Goal: Information Seeking & Learning: Learn about a topic

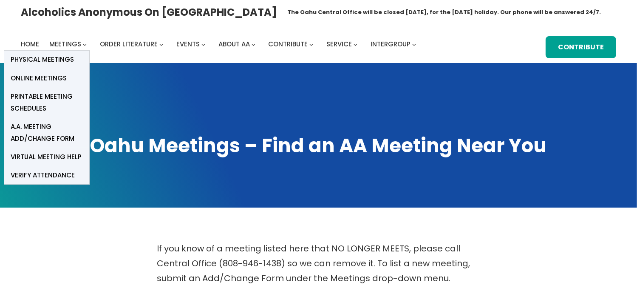
click at [85, 43] on icon "Meetings submenu" at bounding box center [85, 45] width 4 height 4
click at [62, 58] on span "Physical Meetings" at bounding box center [42, 60] width 63 height 12
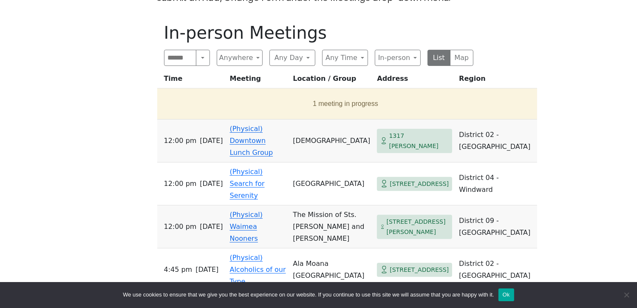
scroll to position [277, 0]
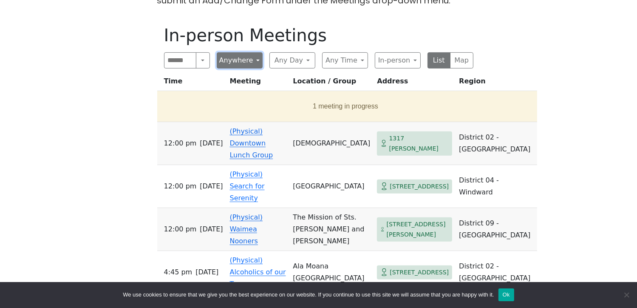
click at [255, 61] on button "Anywhere" at bounding box center [240, 60] width 46 height 16
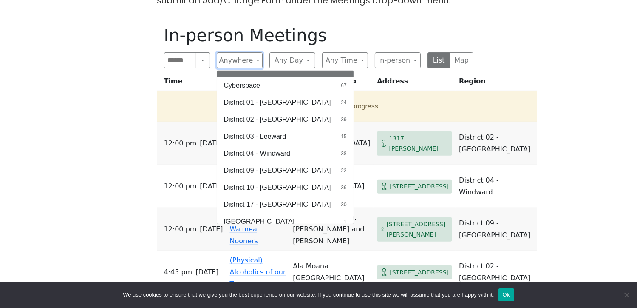
scroll to position [8, 0]
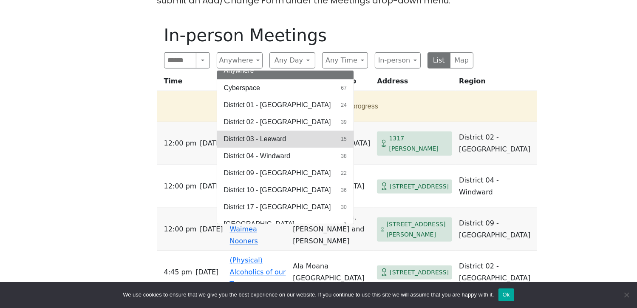
click at [256, 139] on span "District 03 - Leeward" at bounding box center [255, 139] width 62 height 10
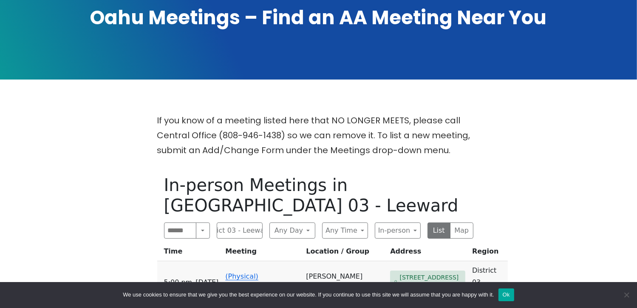
scroll to position [119, 0]
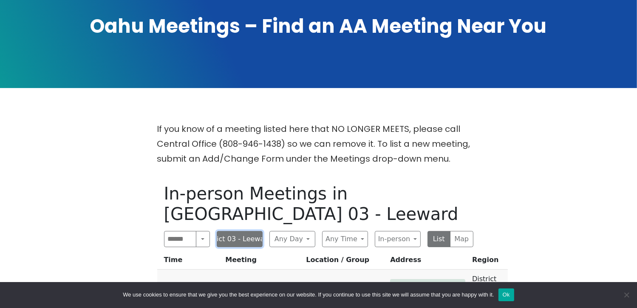
click at [254, 231] on button "District 03 - Leeward" at bounding box center [240, 239] width 46 height 16
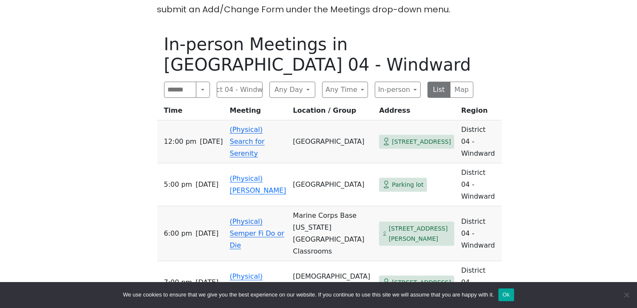
scroll to position [270, 0]
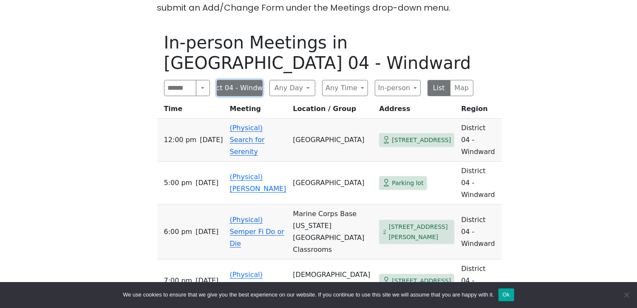
click at [253, 90] on button "District 04 - Windward" at bounding box center [240, 88] width 46 height 16
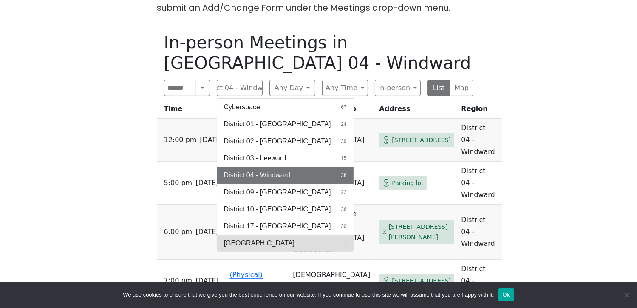
click at [279, 240] on button "Honolulu 1" at bounding box center [285, 243] width 136 height 17
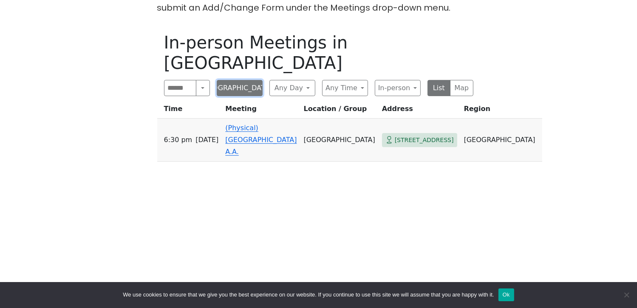
click at [255, 80] on button "Honolulu" at bounding box center [240, 88] width 46 height 16
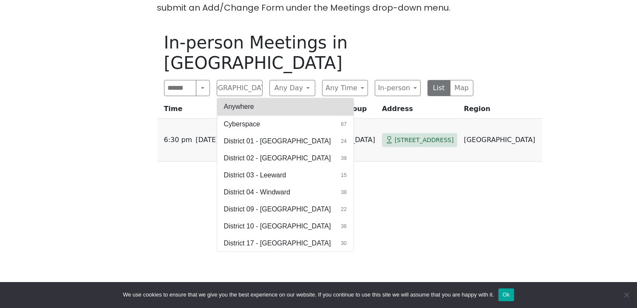
click at [300, 98] on button "Anywhere" at bounding box center [285, 106] width 136 height 17
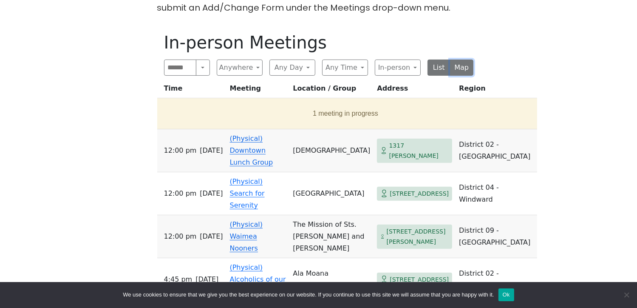
click at [461, 68] on button "Map" at bounding box center [461, 67] width 23 height 16
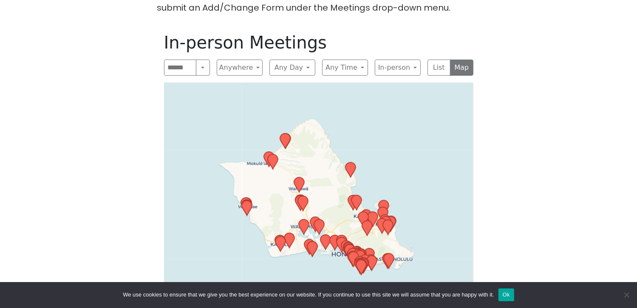
click at [305, 201] on icon at bounding box center [302, 203] width 10 height 15
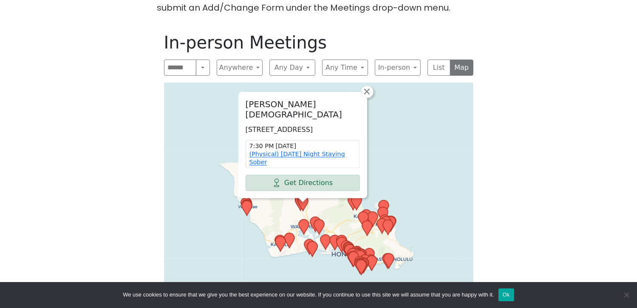
click at [295, 200] on icon at bounding box center [300, 202] width 10 height 15
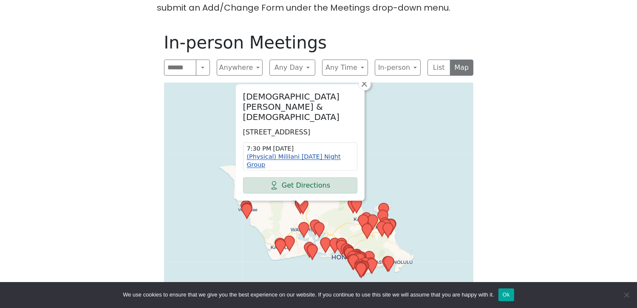
click at [276, 156] on link "(Physical) Mililani Tuesday Night Group" at bounding box center [294, 160] width 94 height 15
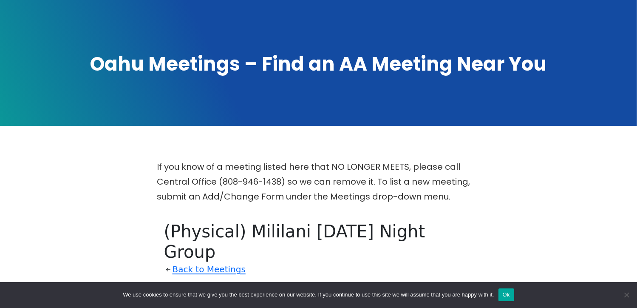
scroll to position [56, 0]
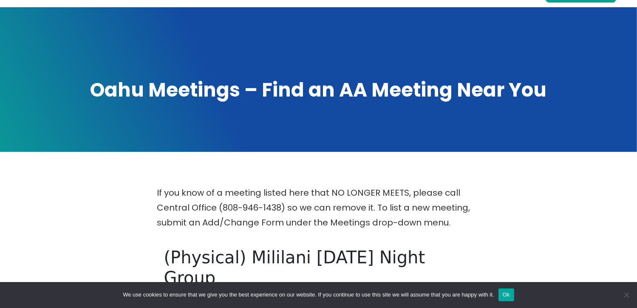
click at [208, 288] on link "Back to Meetings" at bounding box center [209, 295] width 73 height 15
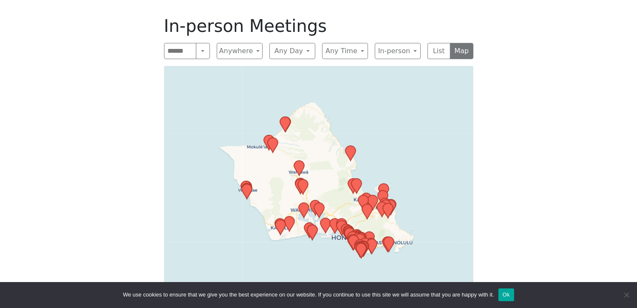
scroll to position [308, 0]
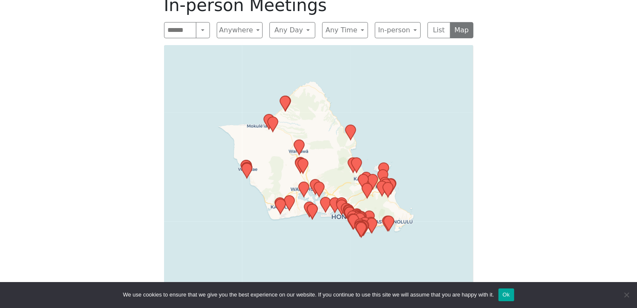
click at [303, 161] on icon at bounding box center [302, 165] width 10 height 15
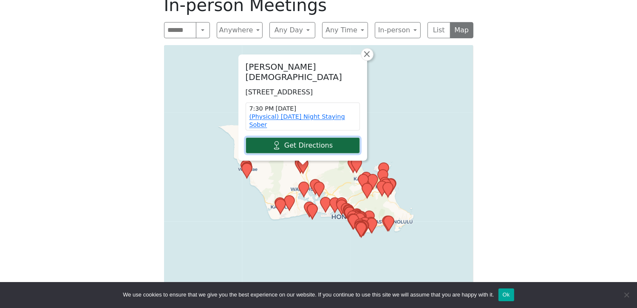
click at [309, 142] on link "Get Directions" at bounding box center [303, 145] width 114 height 16
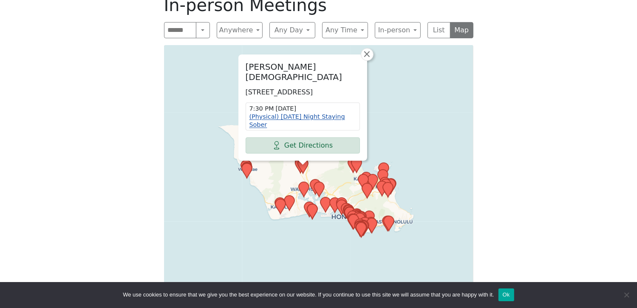
click at [308, 122] on link "(Physical) Friday Night Staying Sober" at bounding box center [297, 120] width 96 height 15
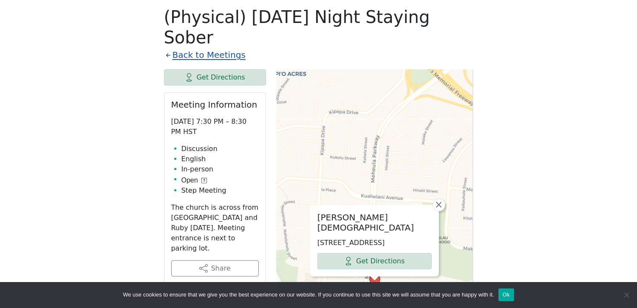
click at [188, 48] on link "Back to Meetings" at bounding box center [209, 55] width 73 height 15
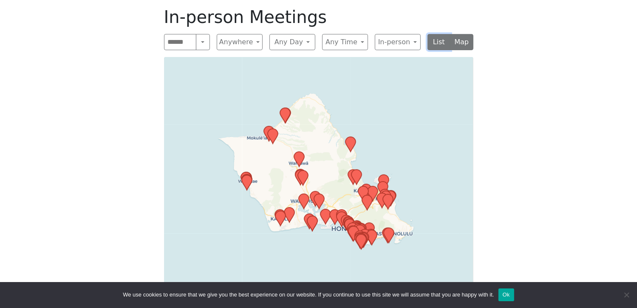
click at [435, 45] on button "List" at bounding box center [438, 42] width 23 height 16
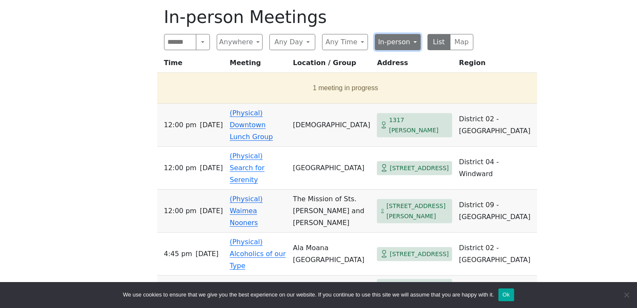
click at [413, 42] on button "In-person" at bounding box center [398, 42] width 46 height 16
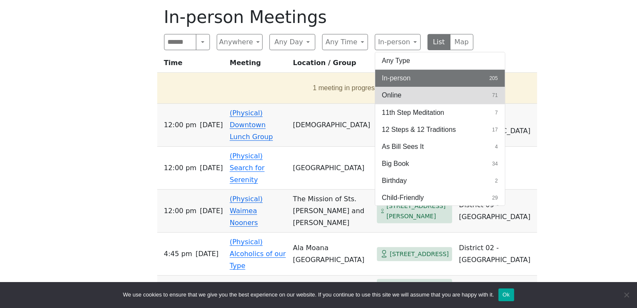
click at [391, 93] on span "Online" at bounding box center [392, 95] width 20 height 10
